Goal: Navigation & Orientation: Go to known website

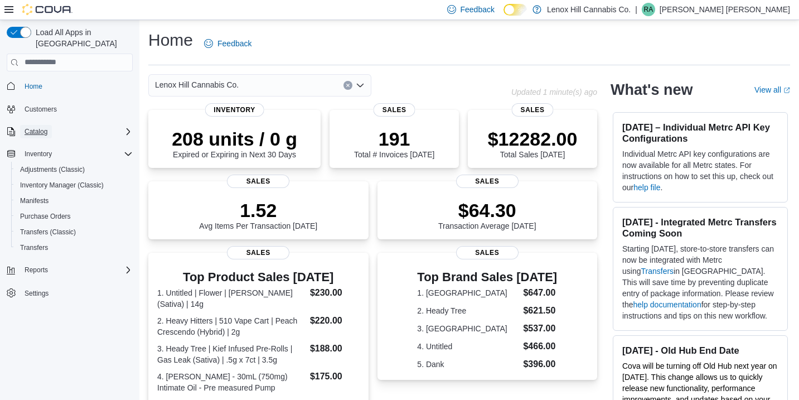
click at [40, 127] on span "Catalog" at bounding box center [36, 131] width 23 height 9
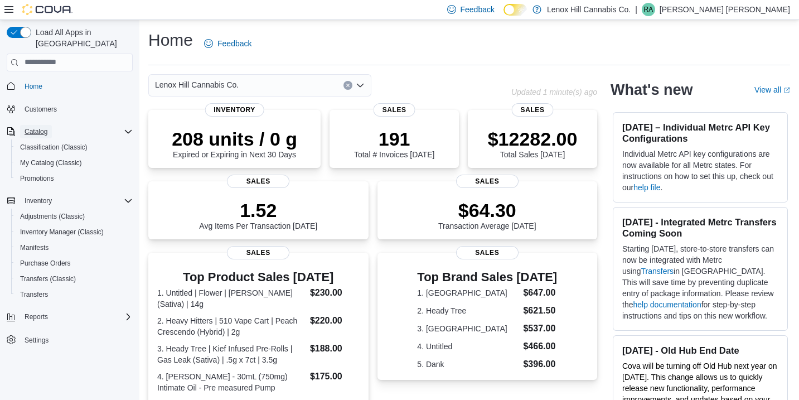
click at [40, 127] on span "Catalog" at bounding box center [36, 131] width 23 height 9
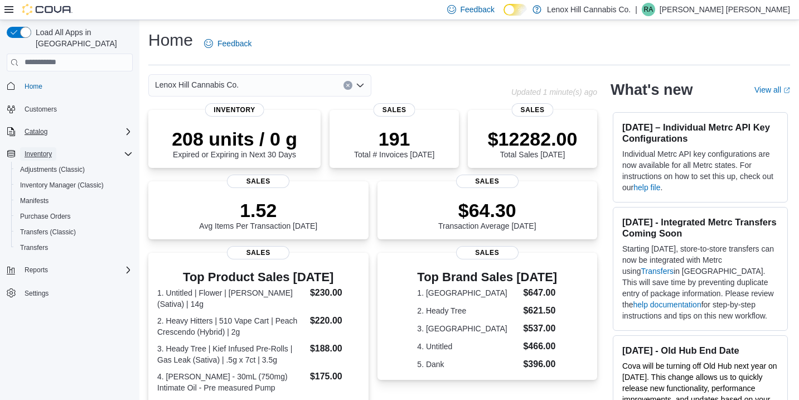
click at [39, 150] on span "Inventory" at bounding box center [38, 154] width 27 height 9
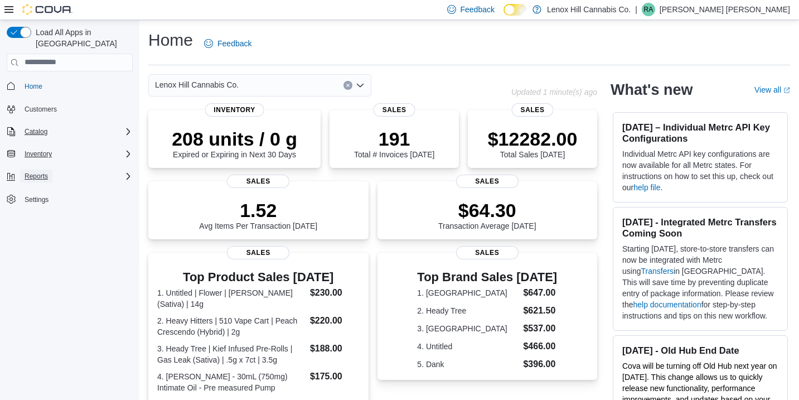
click at [41, 170] on span "Reports" at bounding box center [36, 176] width 23 height 13
click at [41, 203] on span "Reports" at bounding box center [31, 207] width 23 height 9
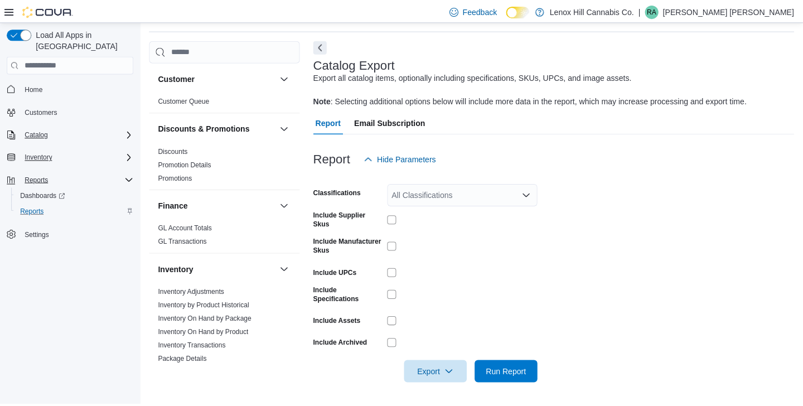
scroll to position [30, 0]
